Goal: Information Seeking & Learning: Learn about a topic

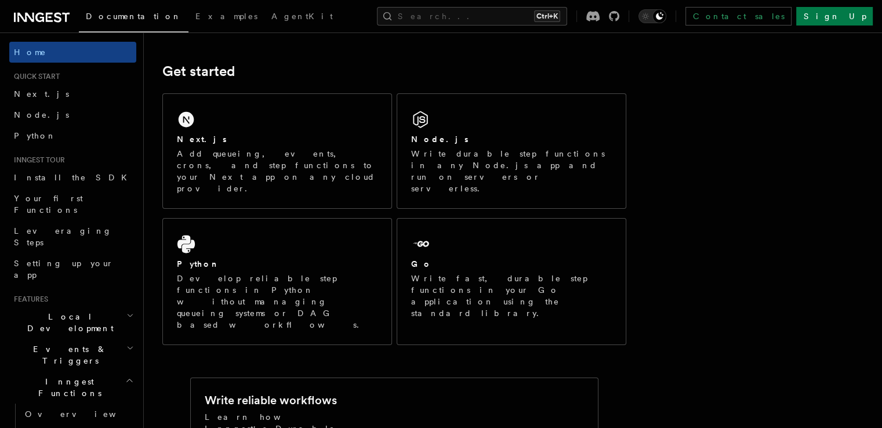
scroll to position [100, 0]
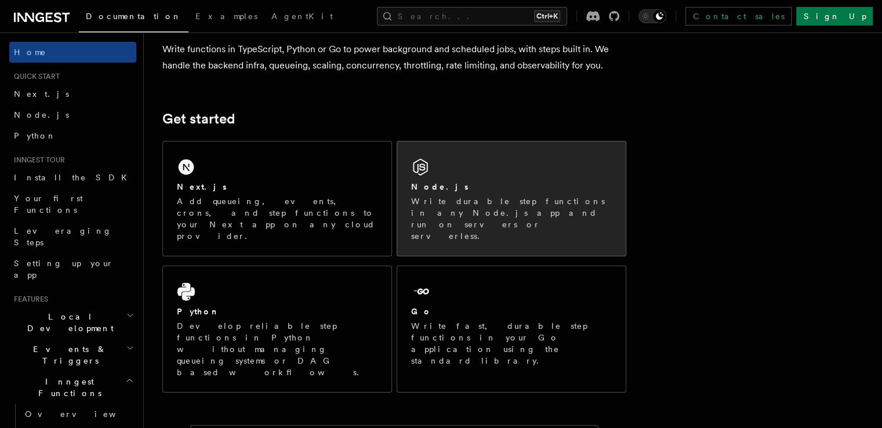
click at [534, 183] on div "Node.js" at bounding box center [511, 187] width 201 height 12
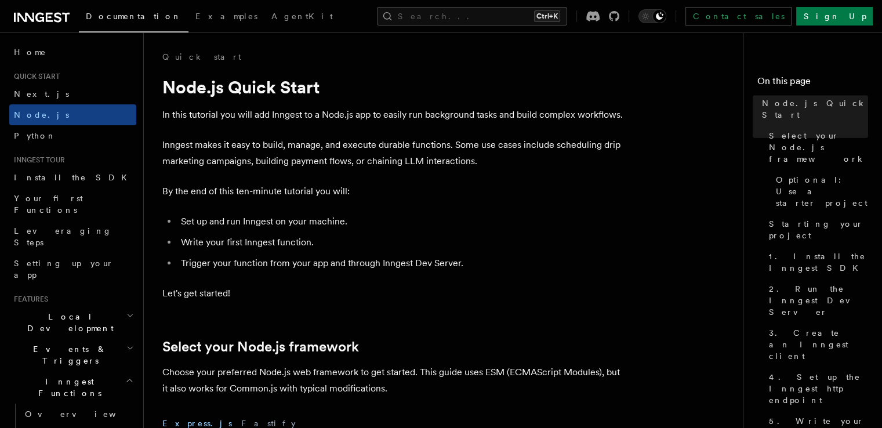
scroll to position [140, 0]
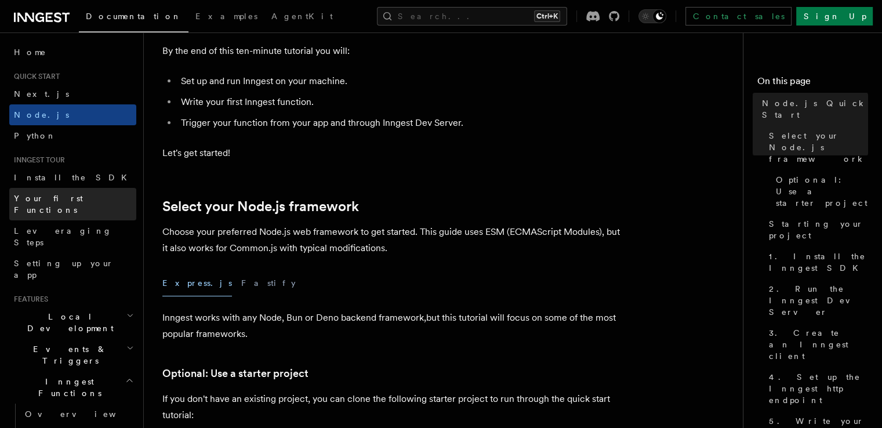
click at [79, 200] on span "Your first Functions" at bounding box center [48, 204] width 69 height 21
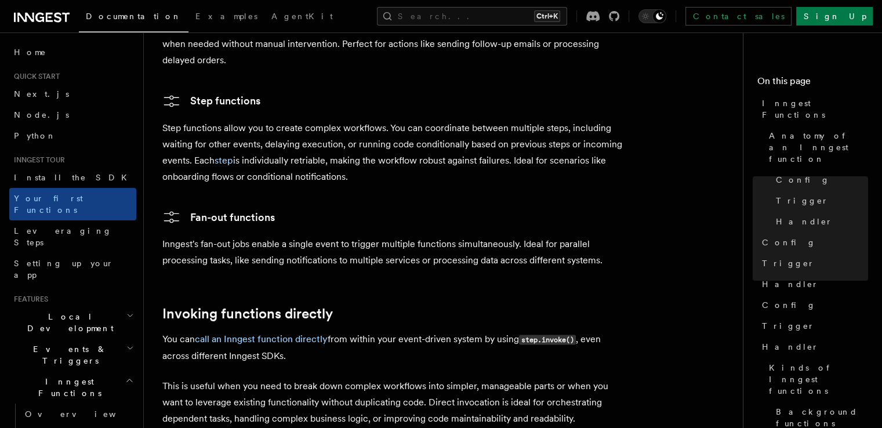
scroll to position [2238, 0]
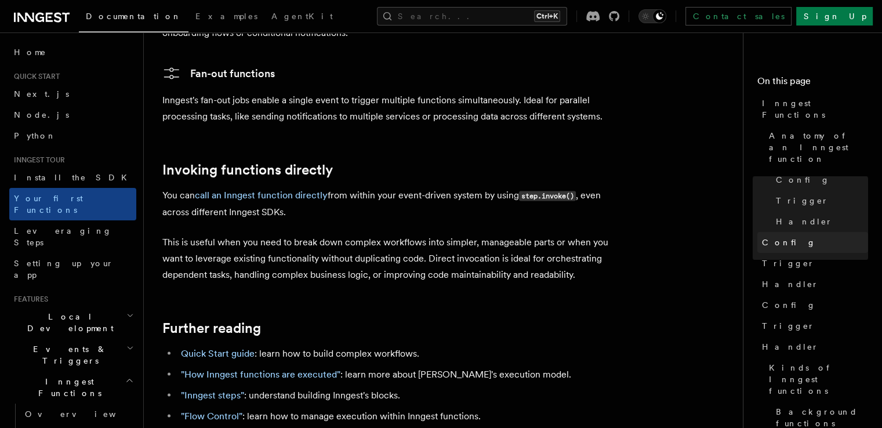
click at [758, 232] on link "Config" at bounding box center [813, 242] width 111 height 21
click at [776, 216] on span "Handler" at bounding box center [804, 222] width 57 height 12
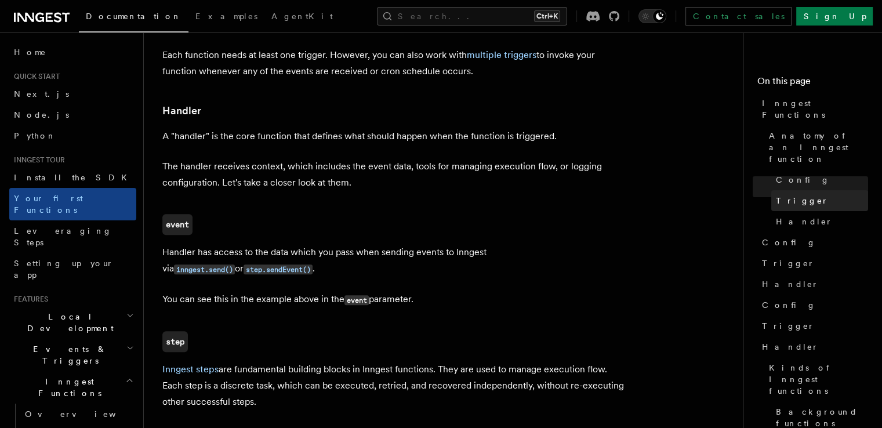
click at [771, 190] on link "Trigger" at bounding box center [819, 200] width 97 height 21
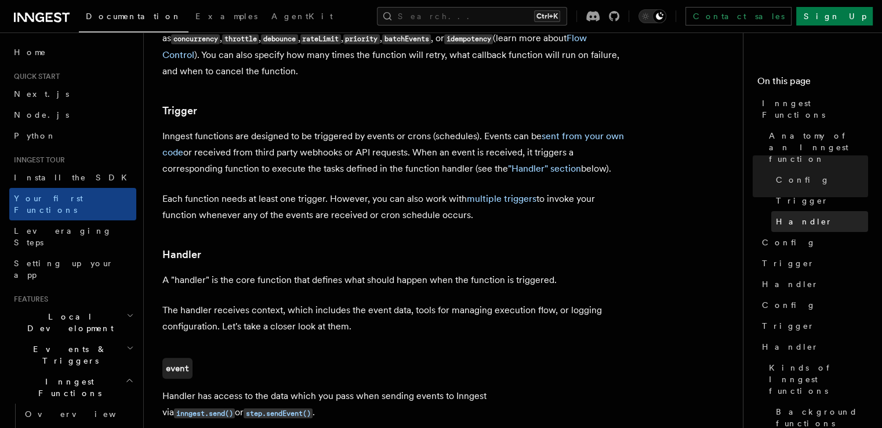
click at [771, 211] on link "Handler" at bounding box center [819, 221] width 97 height 21
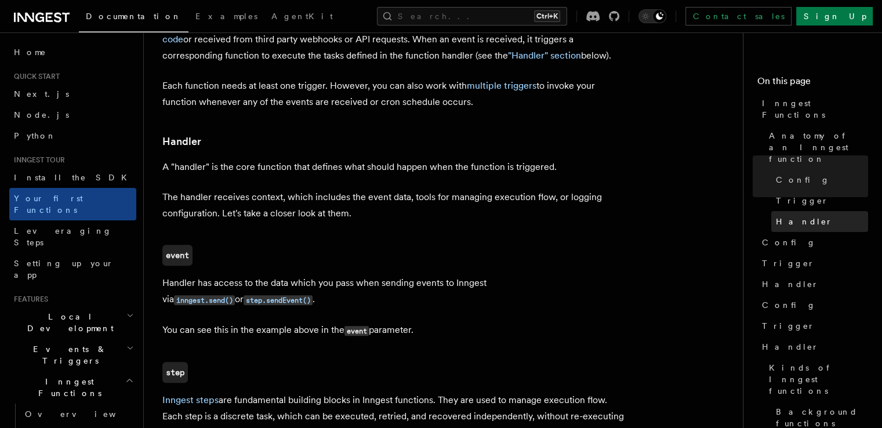
scroll to position [1290, 0]
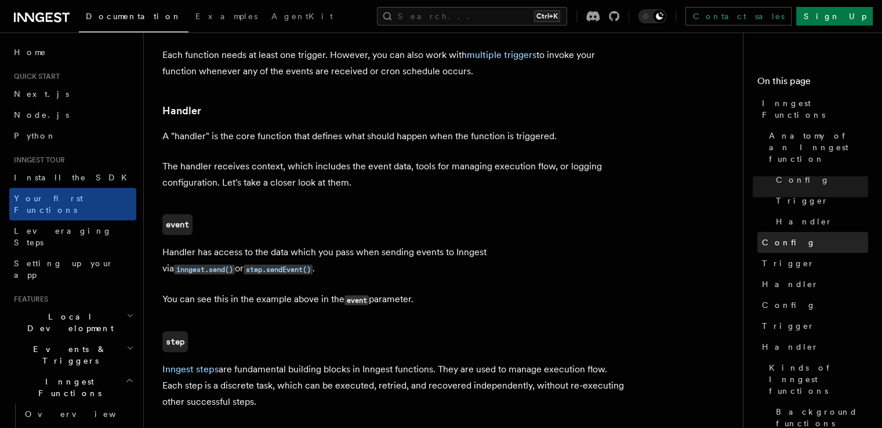
click at [759, 232] on link "Config" at bounding box center [813, 242] width 111 height 21
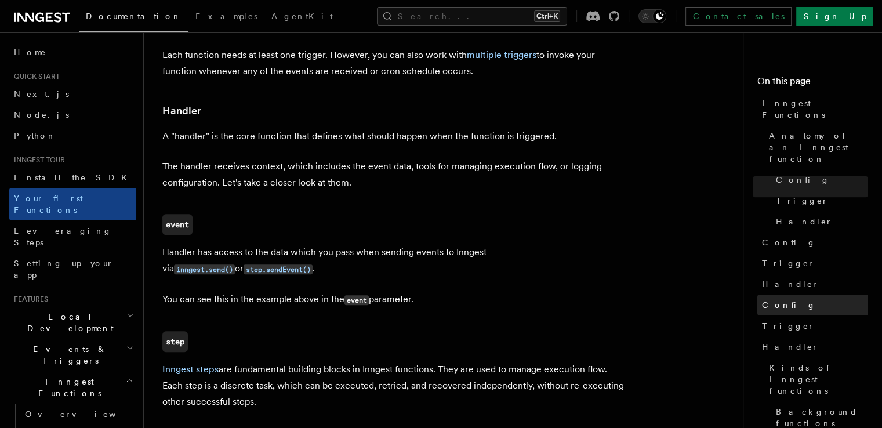
click at [759, 295] on link "Config" at bounding box center [813, 305] width 111 height 21
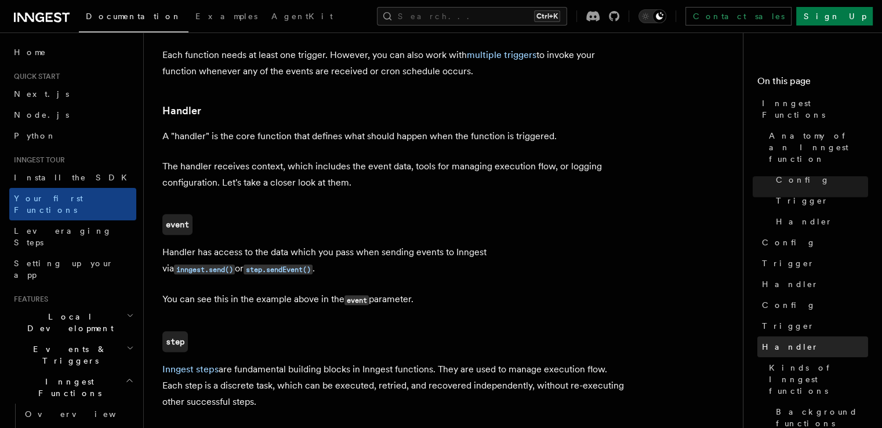
click at [758, 336] on link "Handler" at bounding box center [813, 346] width 111 height 21
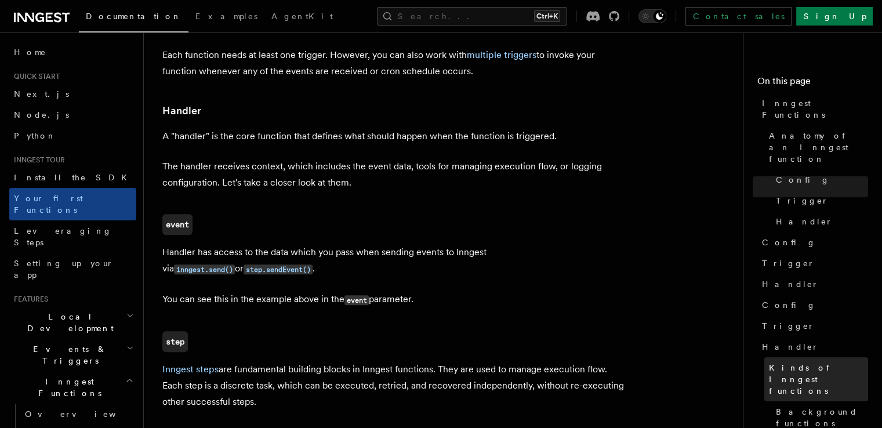
click at [830, 357] on link "Kinds of Inngest functions" at bounding box center [816, 379] width 104 height 44
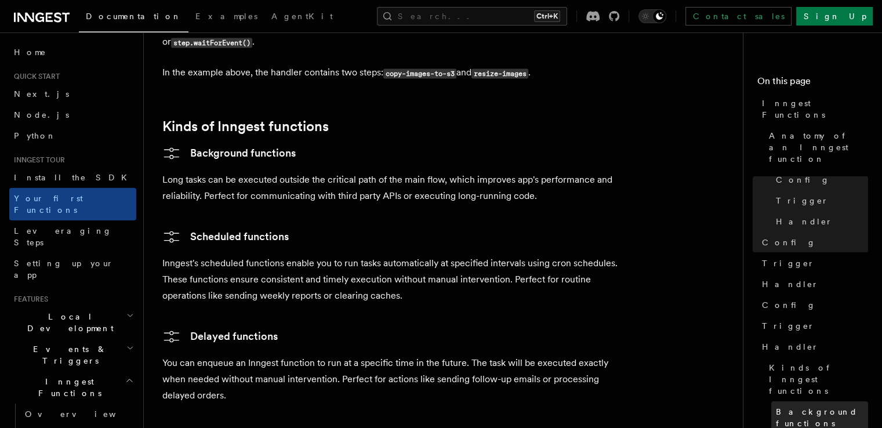
scroll to position [1778, 0]
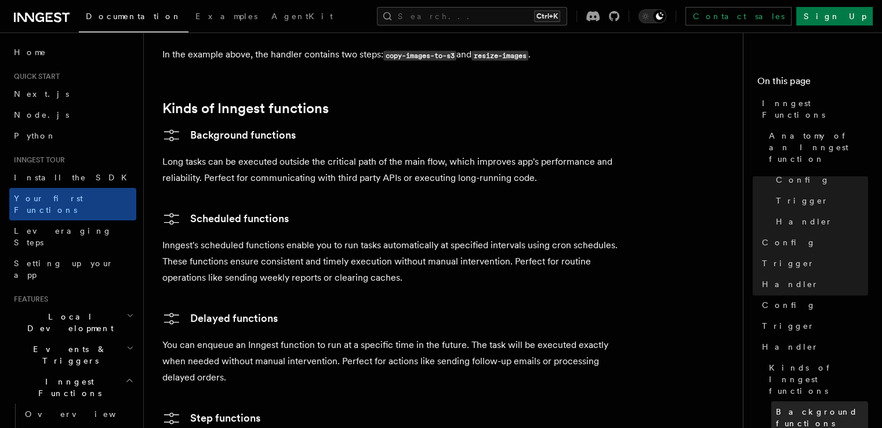
click at [808, 401] on link "Background functions" at bounding box center [819, 417] width 97 height 32
click at [810, 401] on link "Background functions" at bounding box center [819, 417] width 97 height 32
click at [126, 343] on icon "button" at bounding box center [130, 347] width 8 height 9
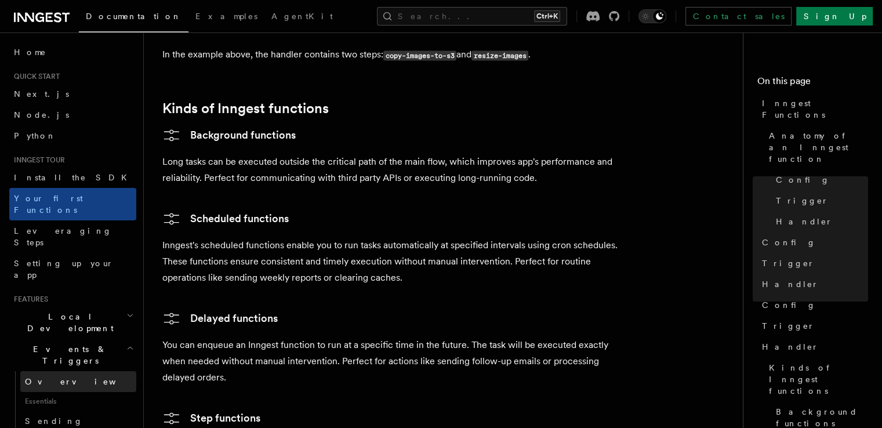
click at [41, 377] on span "Overview" at bounding box center [84, 381] width 119 height 9
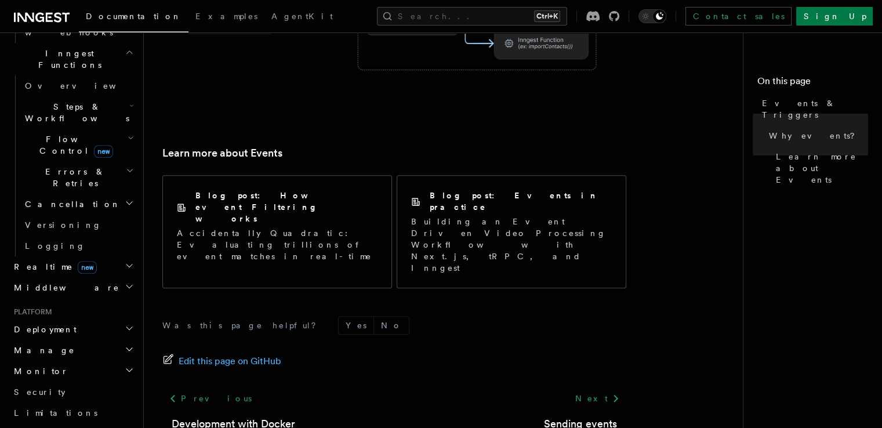
scroll to position [898, 0]
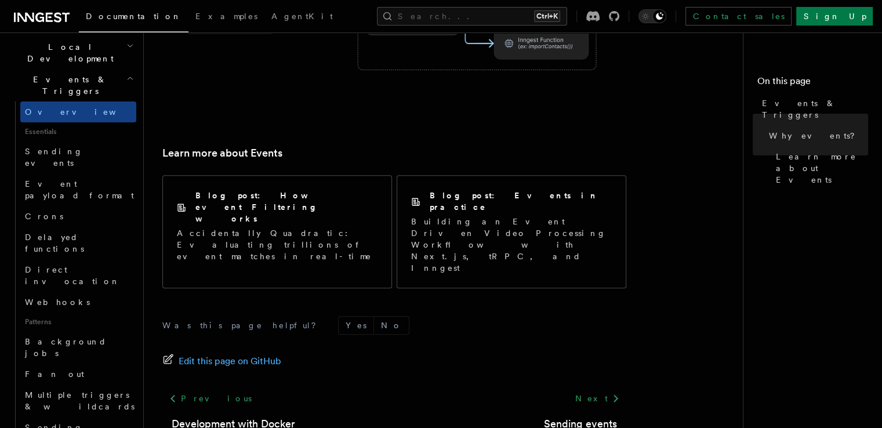
scroll to position [0, 0]
